Goal: Task Accomplishment & Management: Use online tool/utility

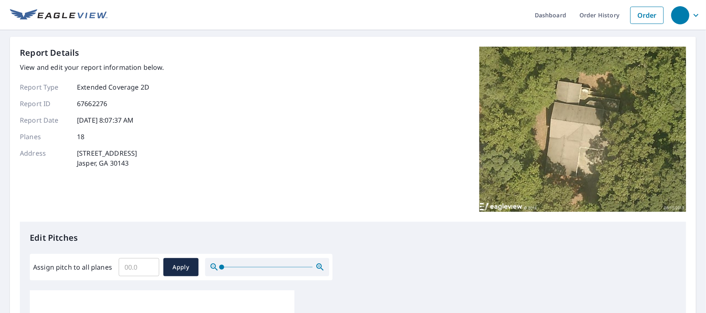
click at [129, 263] on input "Assign pitch to all planes" at bounding box center [139, 267] width 41 height 23
type input "12"
click at [180, 269] on span "Apply" at bounding box center [181, 268] width 22 height 10
type input "12"
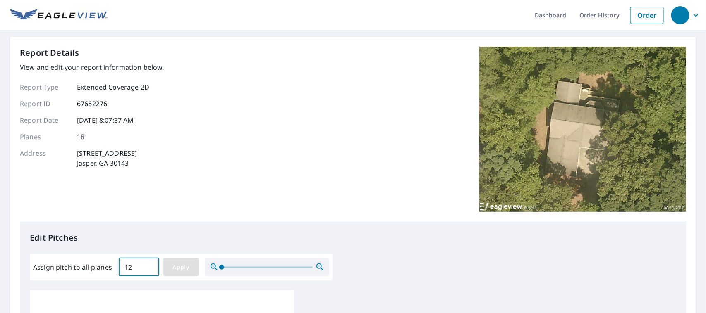
type input "12"
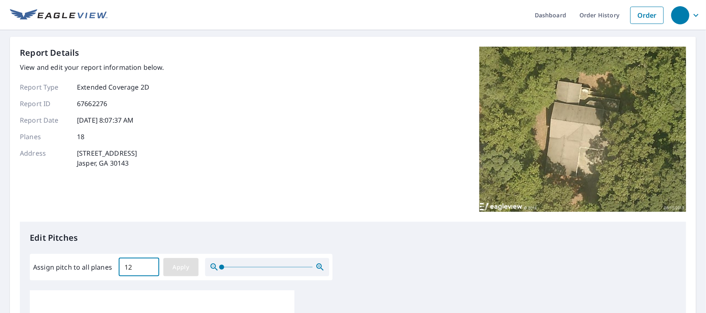
type input "12"
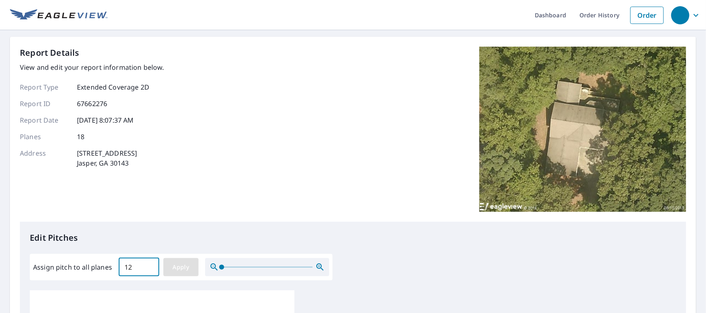
type input "12"
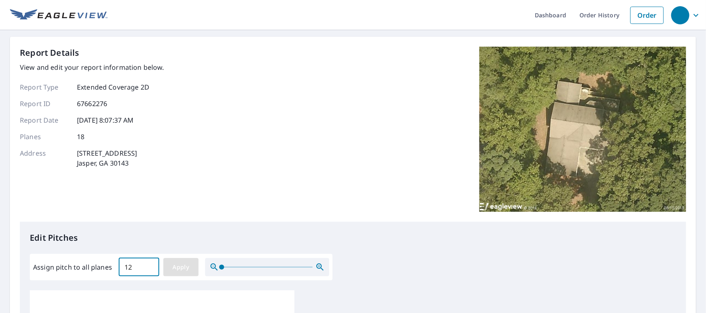
type input "12"
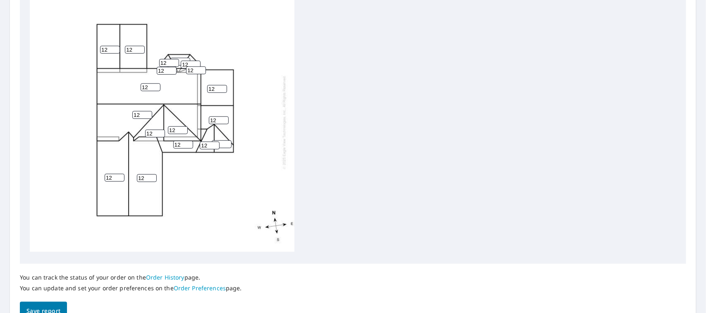
scroll to position [340, 0]
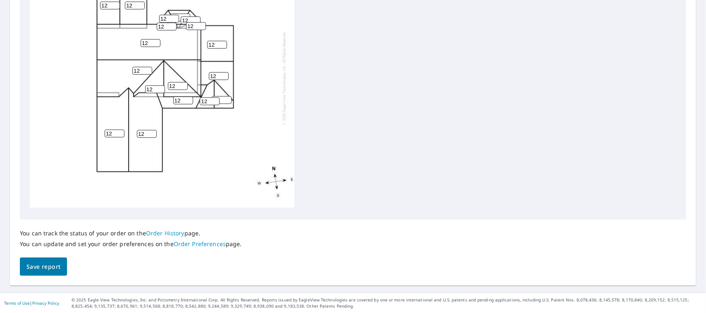
click at [46, 267] on span "Save report" at bounding box center [43, 267] width 34 height 10
click at [45, 267] on span "Save report" at bounding box center [43, 267] width 34 height 10
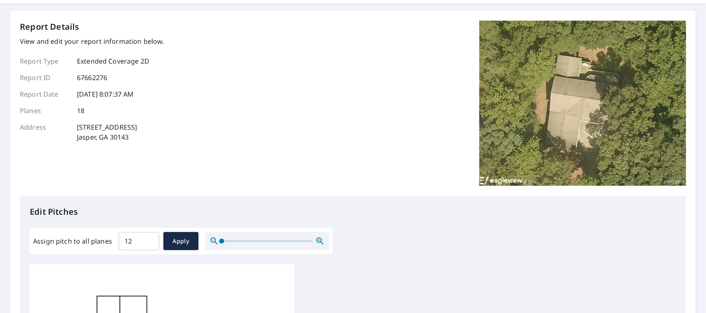
scroll to position [0, 0]
